Goal: Find specific page/section: Find specific page/section

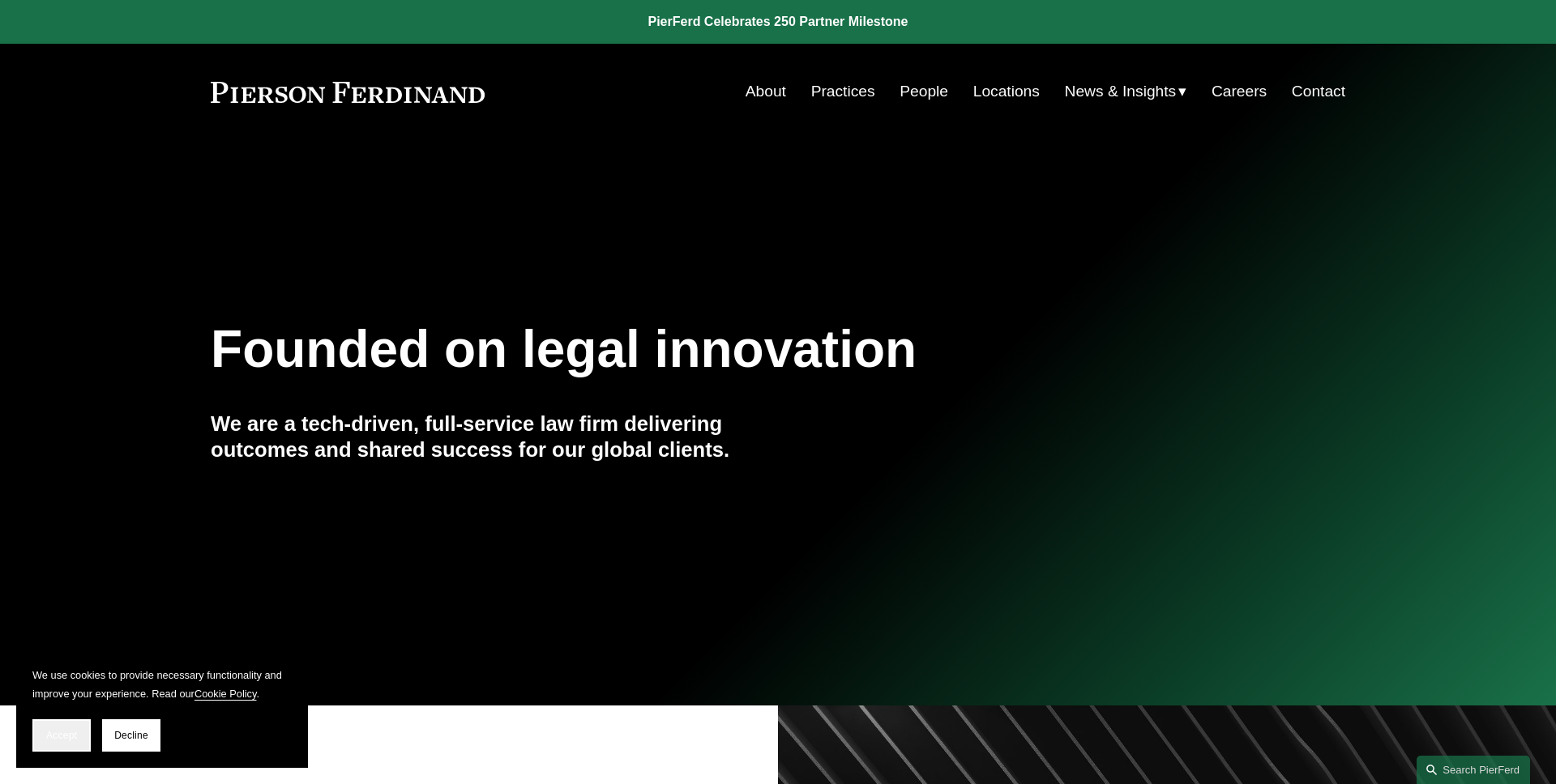
click at [78, 731] on button "Accept" at bounding box center [62, 735] width 59 height 33
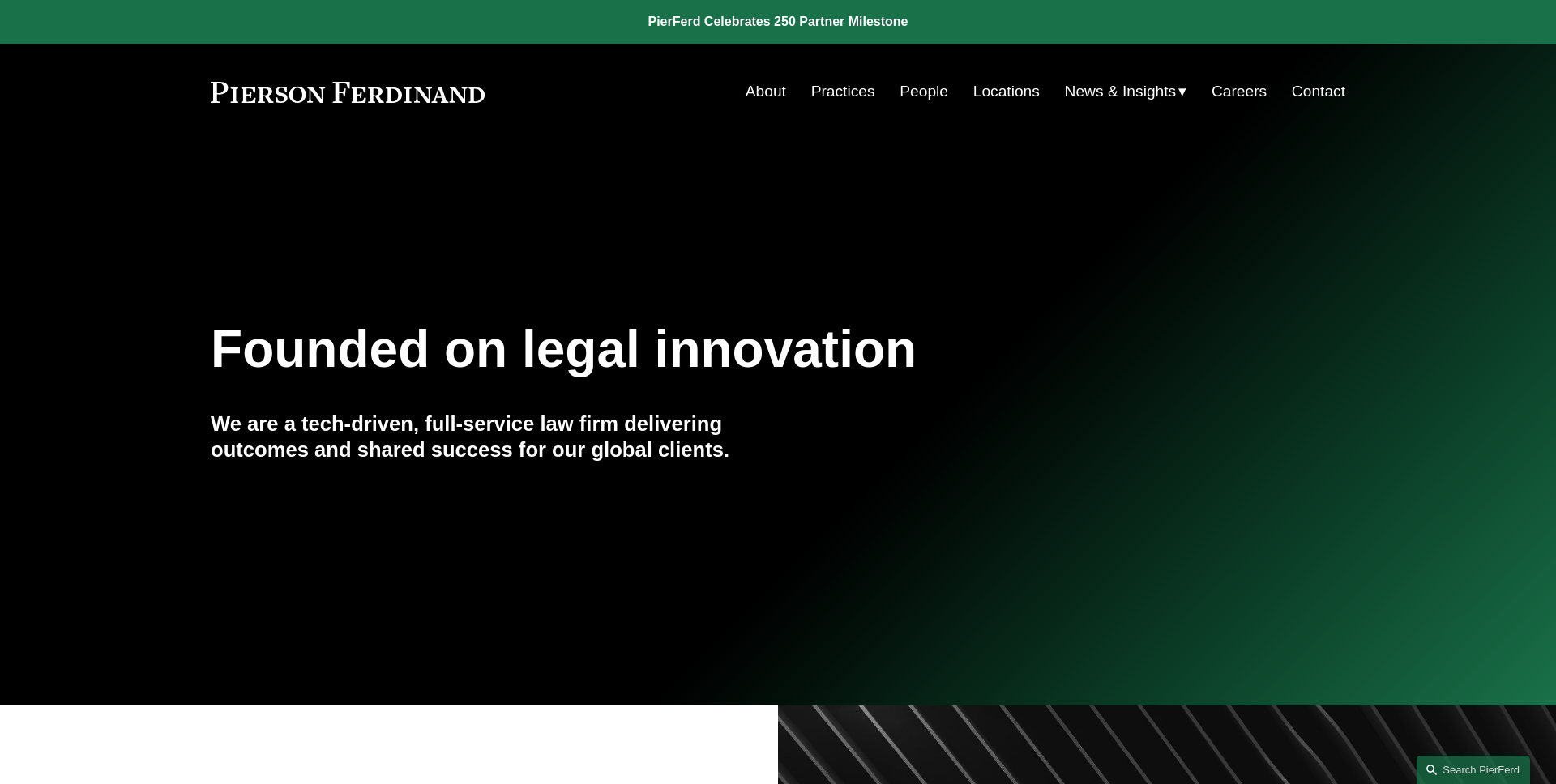
click at [919, 97] on link "People" at bounding box center [924, 91] width 49 height 31
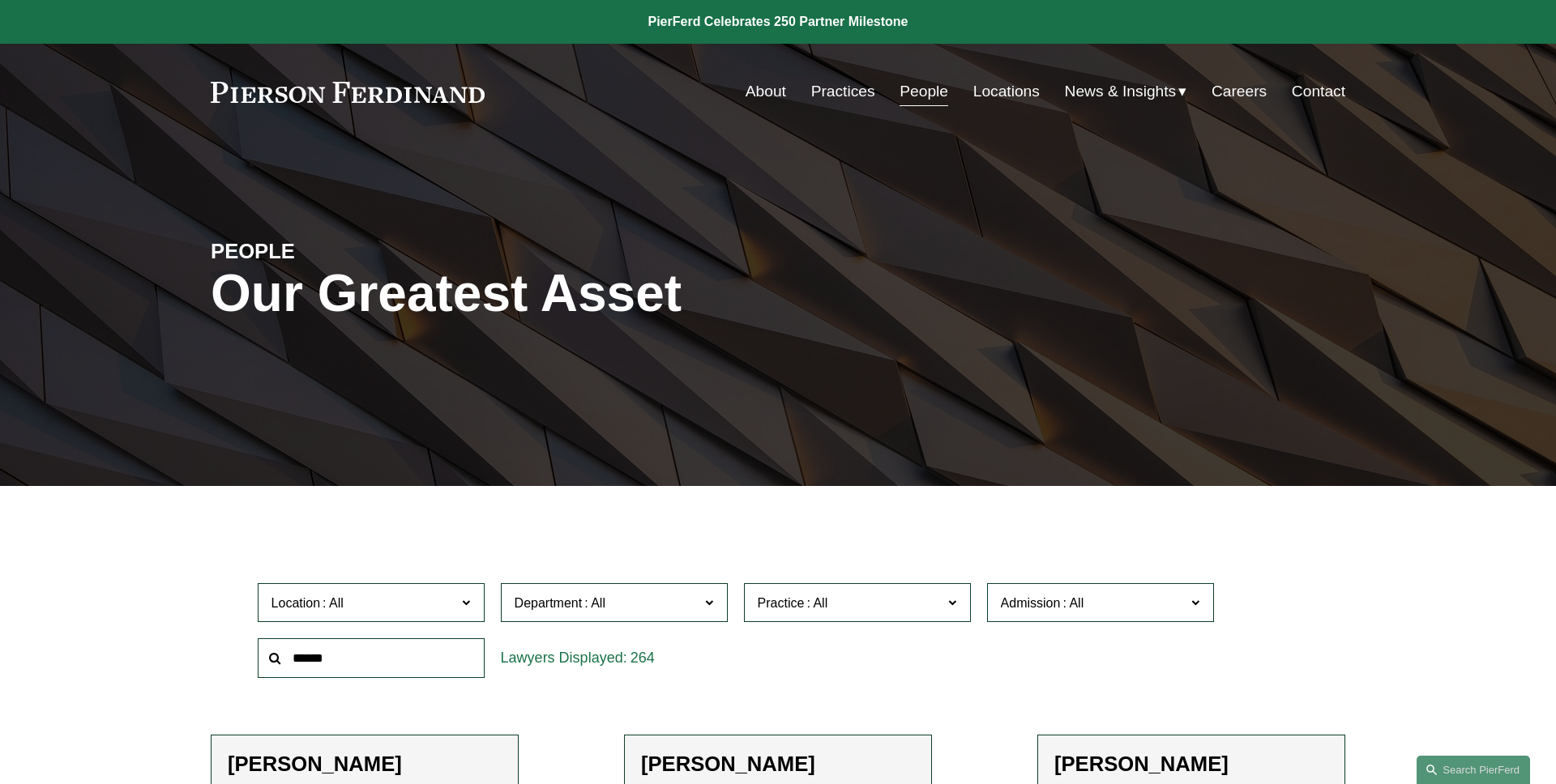
click at [350, 650] on input "text" at bounding box center [371, 657] width 227 height 39
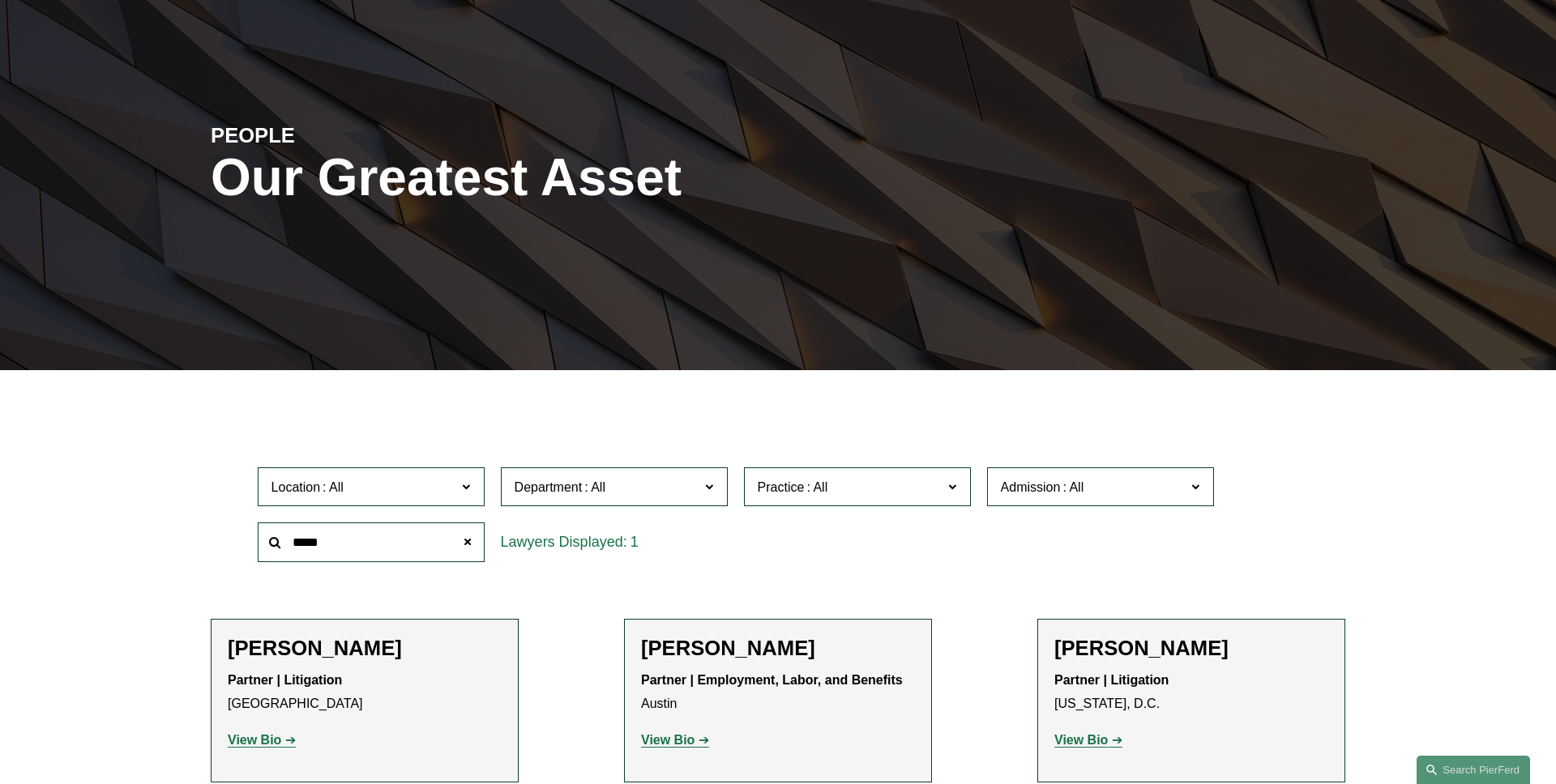
scroll to position [277, 0]
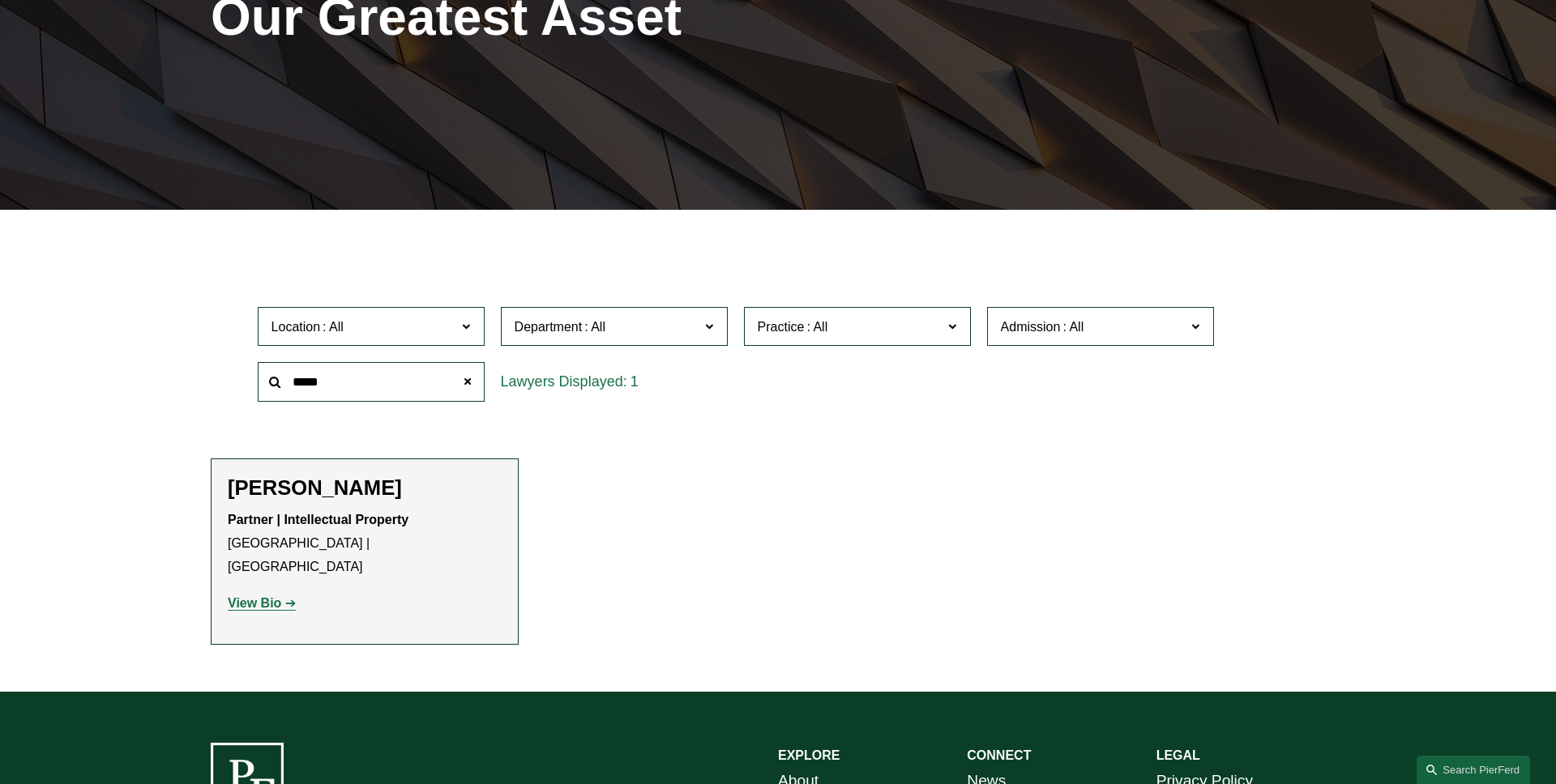
type input "*****"
click at [290, 596] on link "View Bio" at bounding box center [262, 603] width 68 height 13
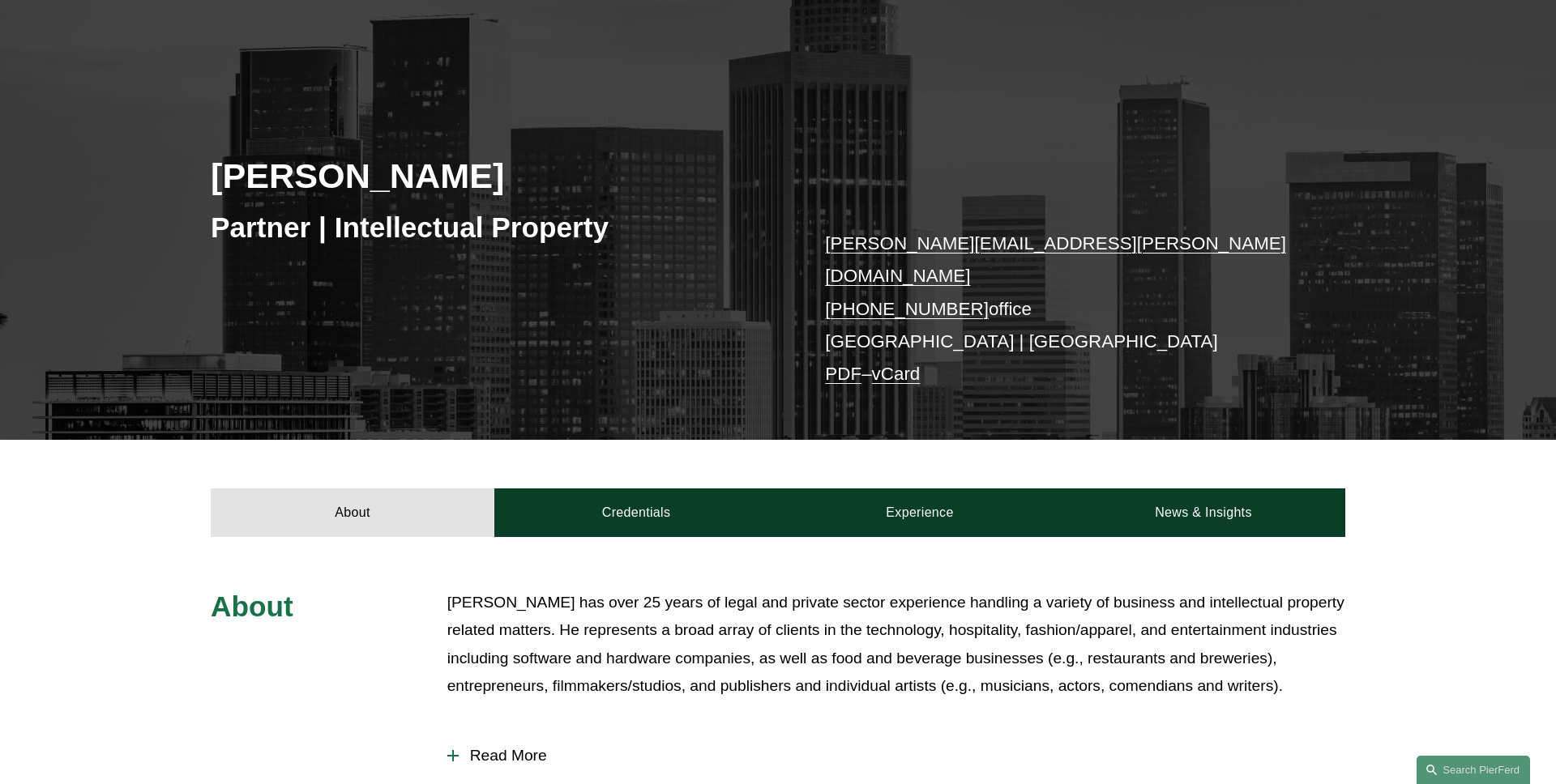
scroll to position [231, 0]
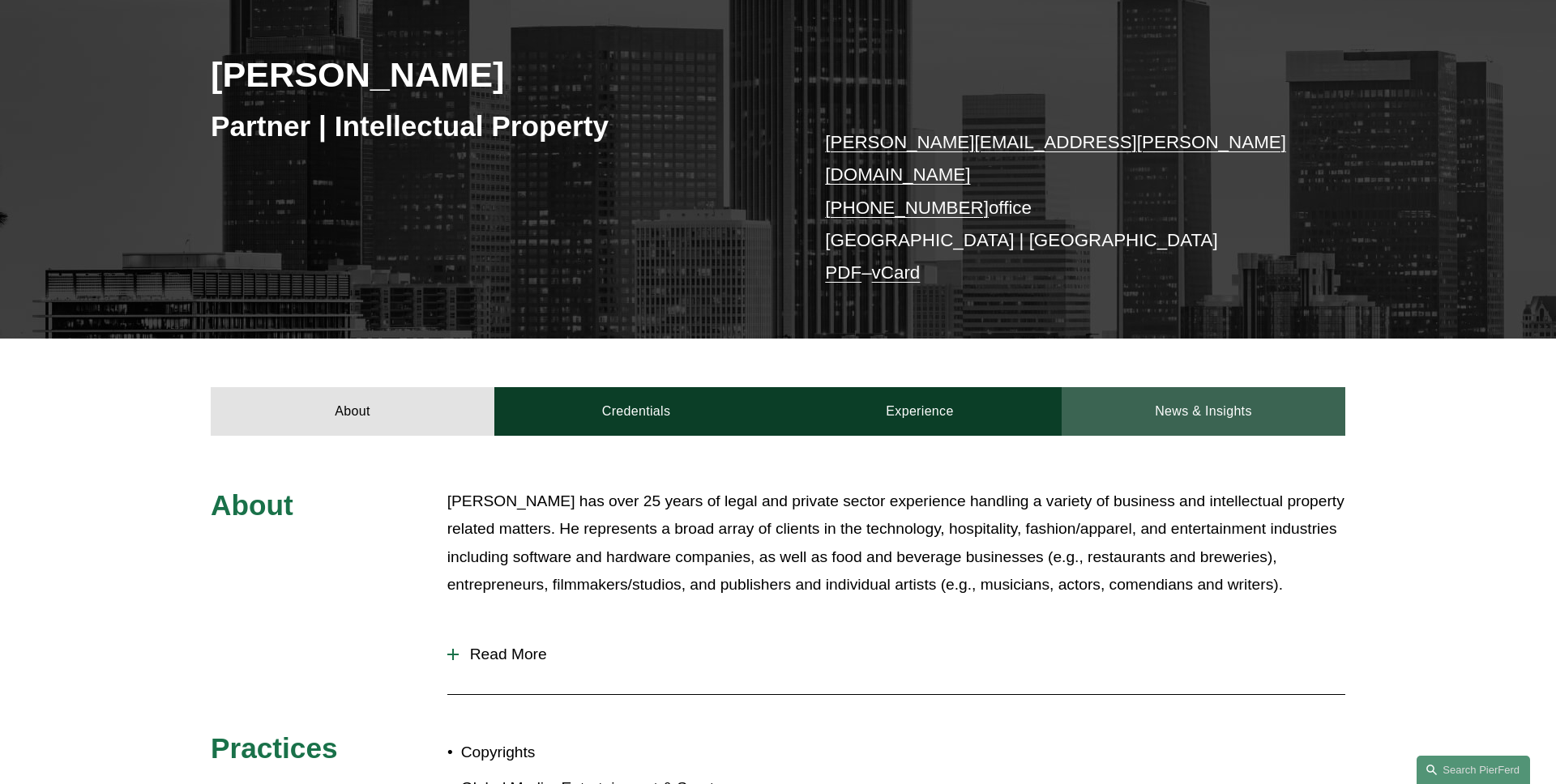
click at [1157, 391] on link "News & Insights" at bounding box center [1204, 412] width 284 height 49
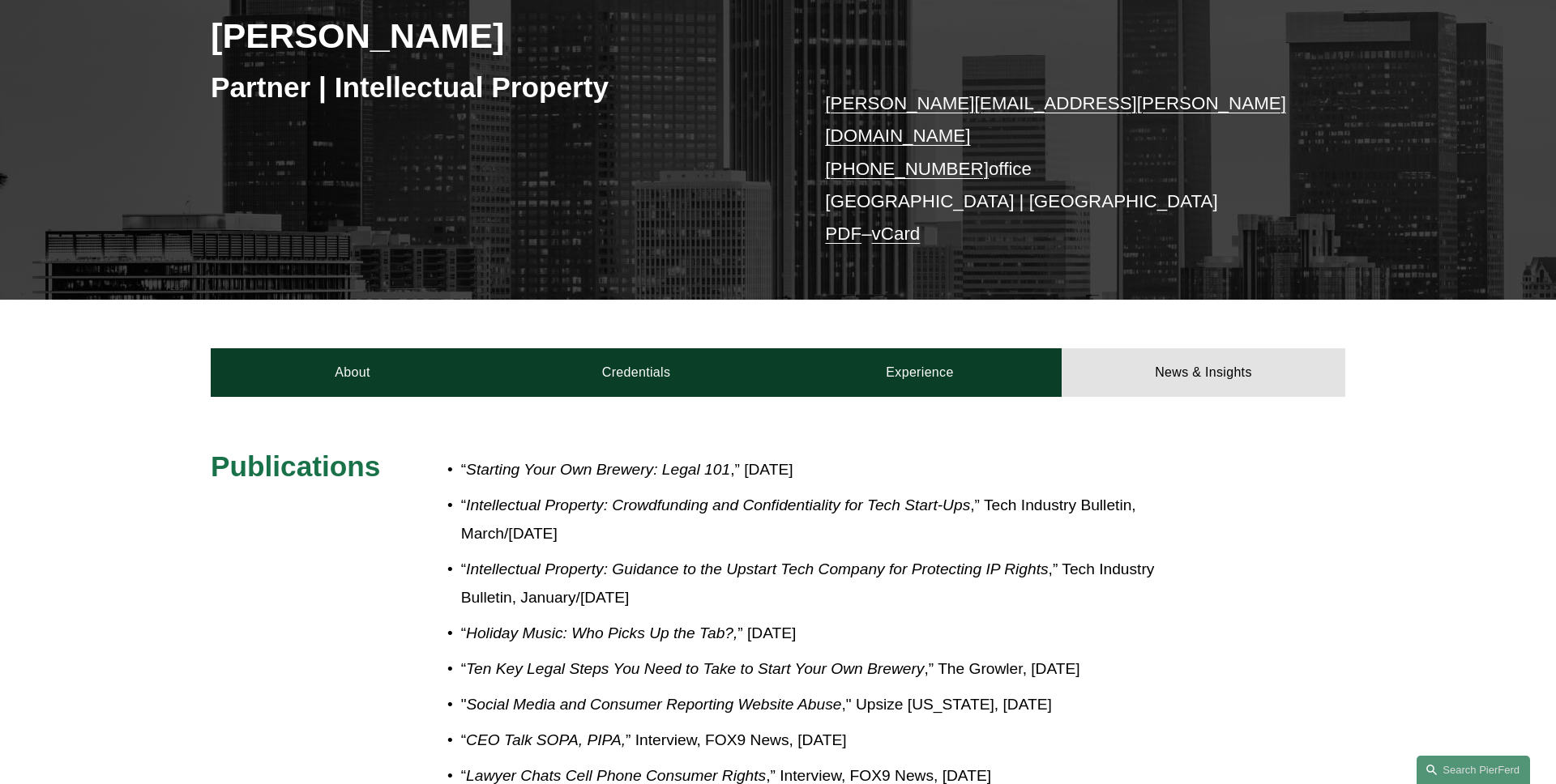
scroll to position [0, 0]
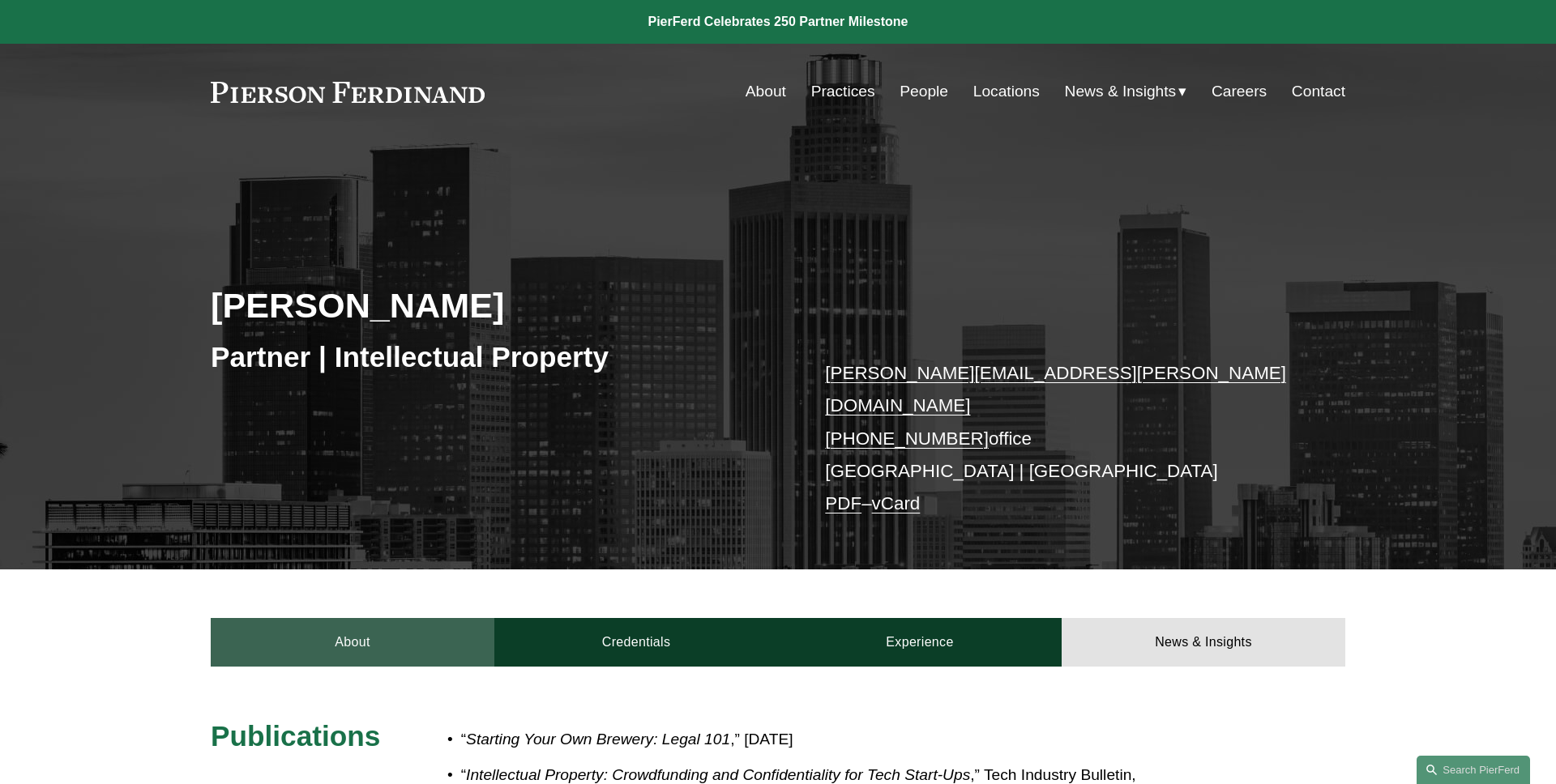
click at [373, 618] on link "About" at bounding box center [352, 642] width 284 height 49
